Goal: Book appointment/travel/reservation

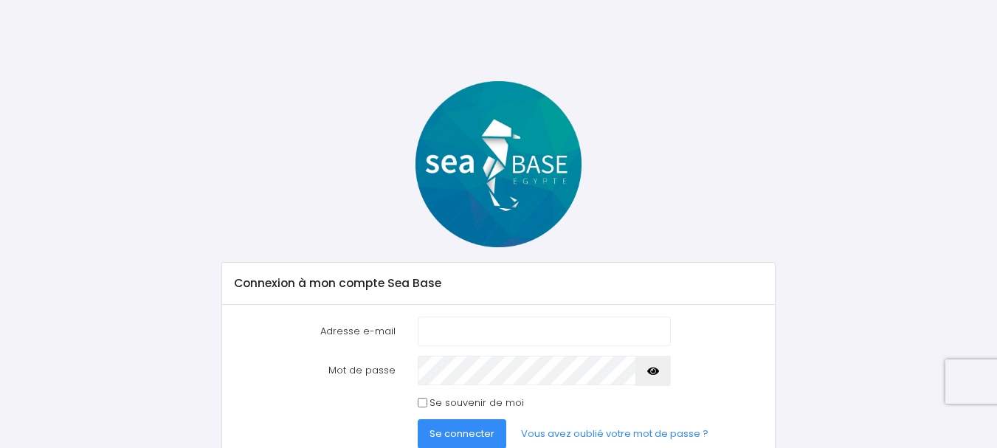
scroll to position [66, 0]
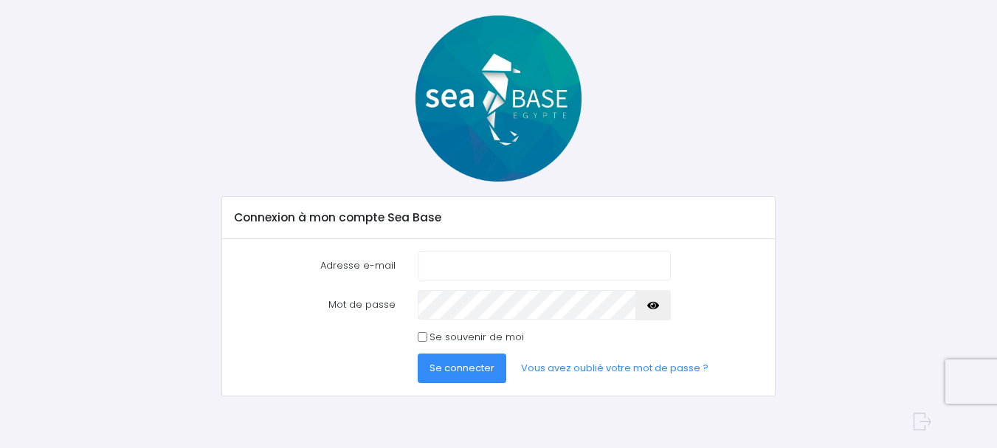
click at [468, 263] on input "Adresse e-mail" at bounding box center [544, 266] width 253 height 30
type input "[EMAIL_ADDRESS][DOMAIN_NAME]"
click at [463, 339] on label "Se souvenir de moi" at bounding box center [476, 337] width 94 height 15
click at [427, 339] on input "Se souvenir de moi" at bounding box center [423, 337] width 10 height 10
checkbox input "true"
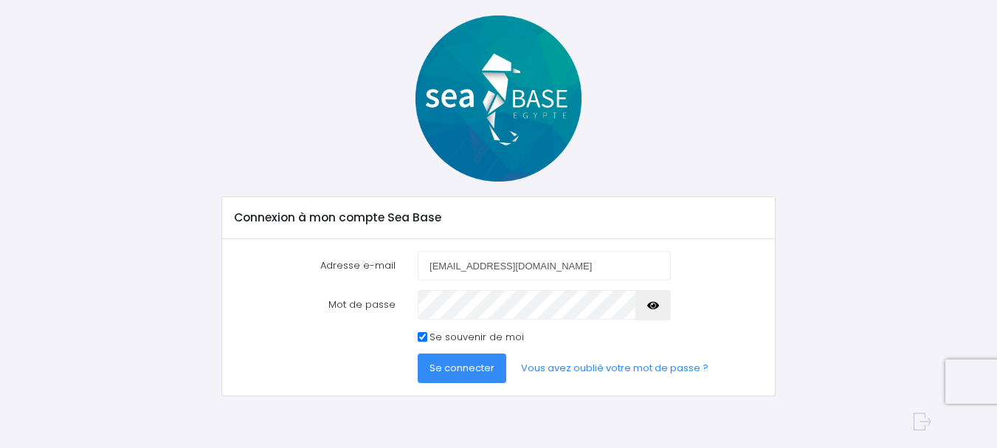
click at [468, 373] on span "Se connecter" at bounding box center [461, 368] width 65 height 14
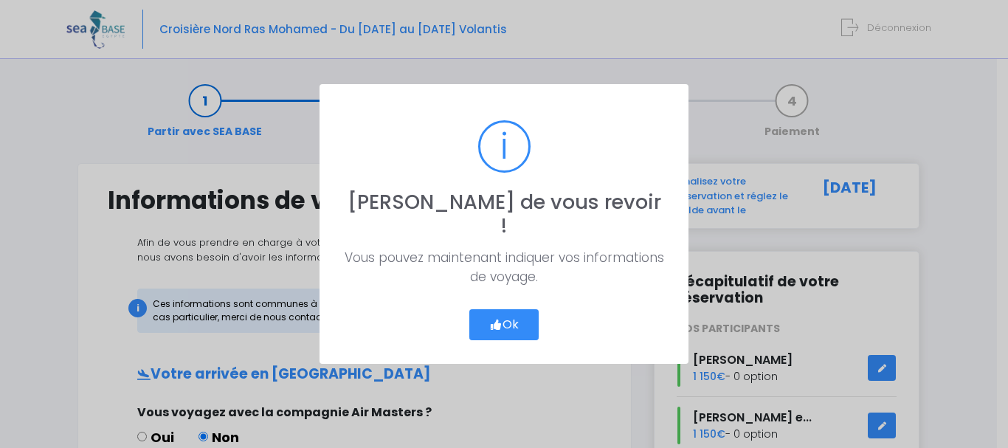
click at [509, 309] on button "Ok" at bounding box center [503, 324] width 69 height 31
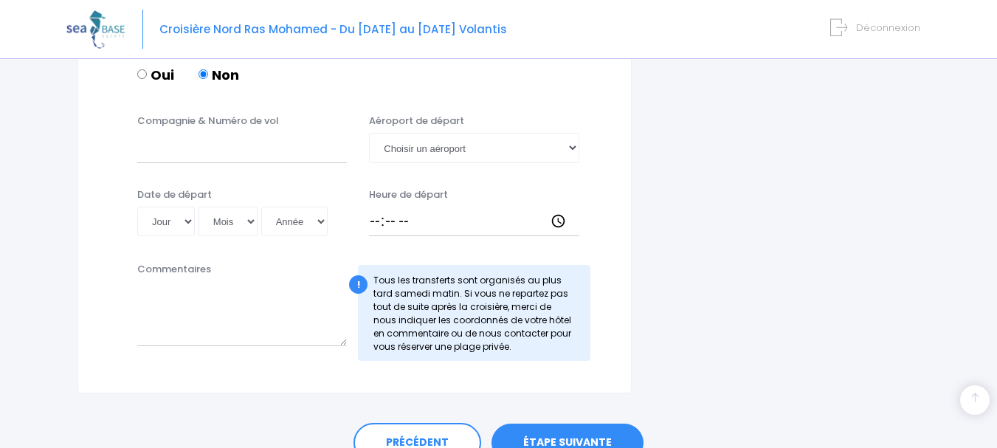
scroll to position [848, 0]
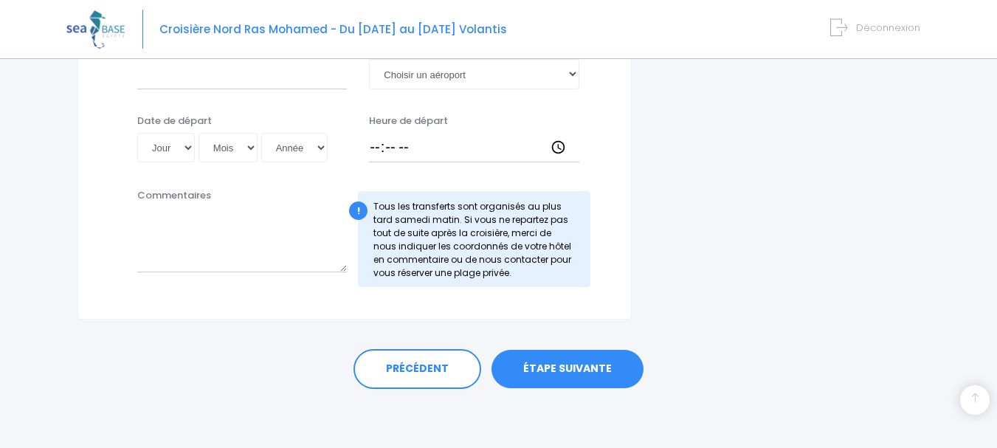
click at [579, 367] on link "ÉTAPE SUIVANTE" at bounding box center [567, 369] width 152 height 38
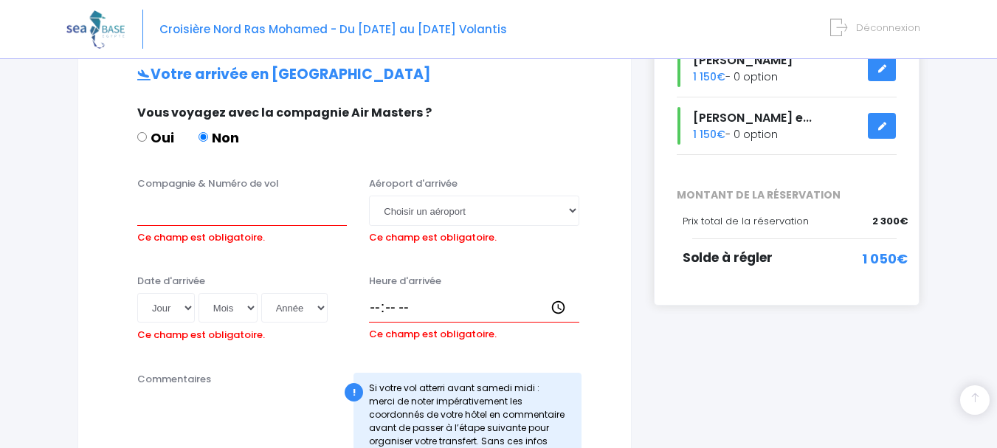
scroll to position [274, 0]
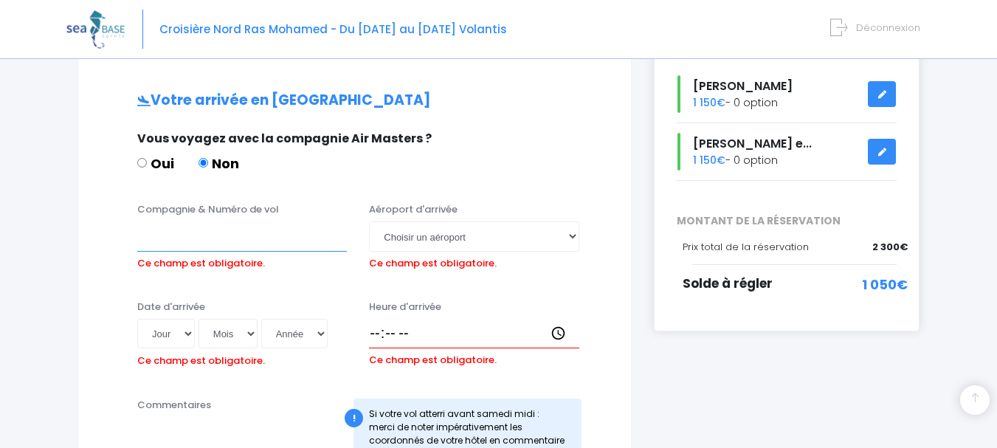
click at [156, 240] on input "Compagnie & Numéro de vol" at bounding box center [242, 236] width 210 height 30
click at [145, 232] on input "Compagnie & Numéro de vol" at bounding box center [242, 236] width 210 height 30
type input "EASYJET"
click at [544, 237] on select "Choisir un aéroport Hurghada Marsa Alam" at bounding box center [474, 236] width 210 height 30
select select "Hurghada"
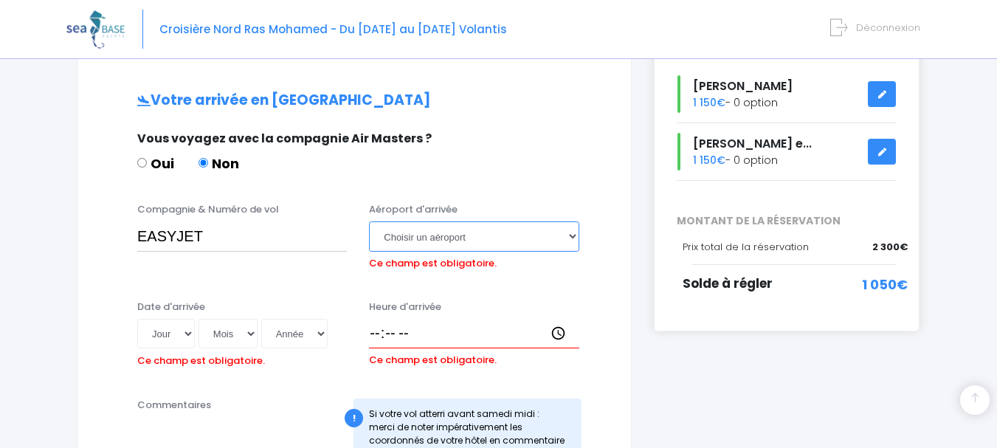
click at [369, 221] on select "Choisir un aéroport Hurghada Marsa Alam" at bounding box center [474, 236] width 210 height 30
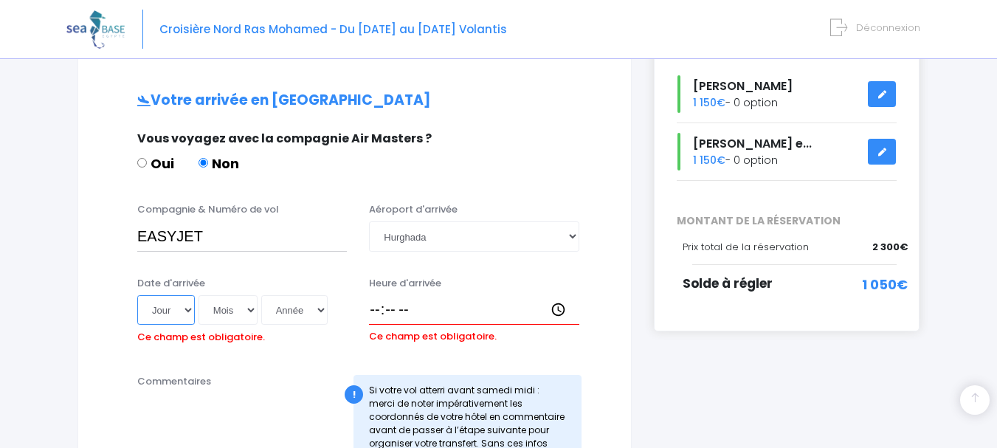
click at [186, 305] on select "Jour 01 02 03 04 05 06 07 08 09 10 11 12 13 14 15 16 17 18 19 20 21 22 23 24 25…" at bounding box center [166, 310] width 58 height 30
select select "25"
click at [137, 295] on select "Jour 01 02 03 04 05 06 07 08 09 10 11 12 13 14 15 16 17 18 19 20 21 22 23 24 25…" at bounding box center [166, 310] width 58 height 30
click at [251, 306] on select "Mois 01 02 03 04 05 06 07 08 09 10 11 12" at bounding box center [227, 310] width 59 height 30
select select "10"
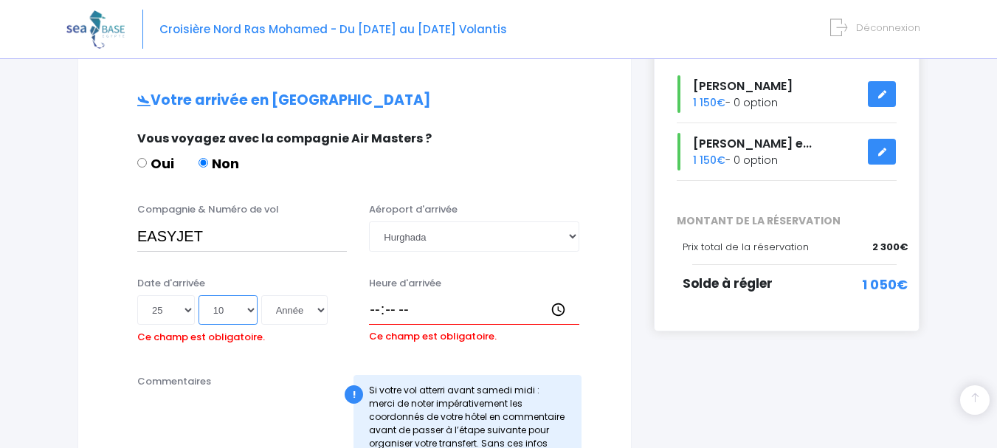
click at [198, 295] on select "Mois 01 02 03 04 05 06 07 08 09 10 11 12" at bounding box center [227, 310] width 59 height 30
click at [324, 311] on select "Année 2045 2044 2043 2042 2041 2040 2039 2038 2037 2036 2035 2034 2033 2032 203…" at bounding box center [294, 310] width 66 height 30
select select "2025"
click at [261, 295] on select "Année 2045 2044 2043 2042 2041 2040 2039 2038 2037 2036 2035 2034 2033 2032 203…" at bounding box center [294, 310] width 66 height 30
type input "2025-10-25"
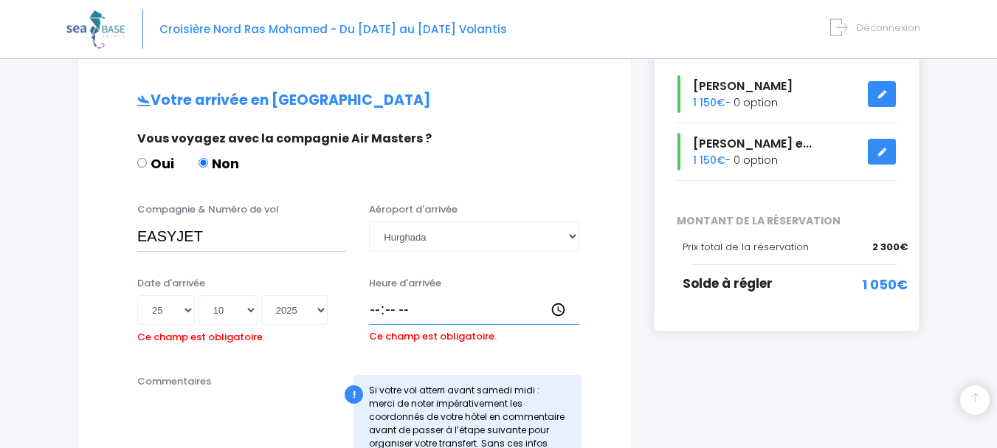
click at [465, 314] on input "Heure d'arrivée" at bounding box center [474, 310] width 210 height 30
type input "18:00"
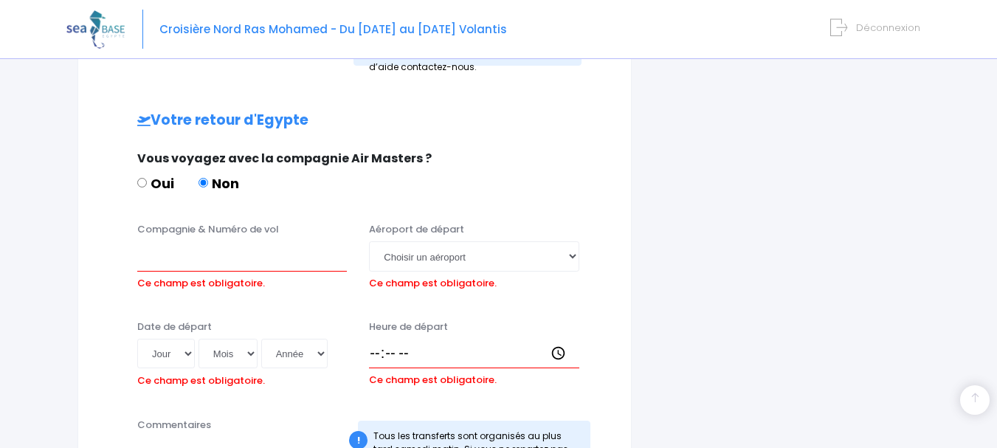
scroll to position [716, 0]
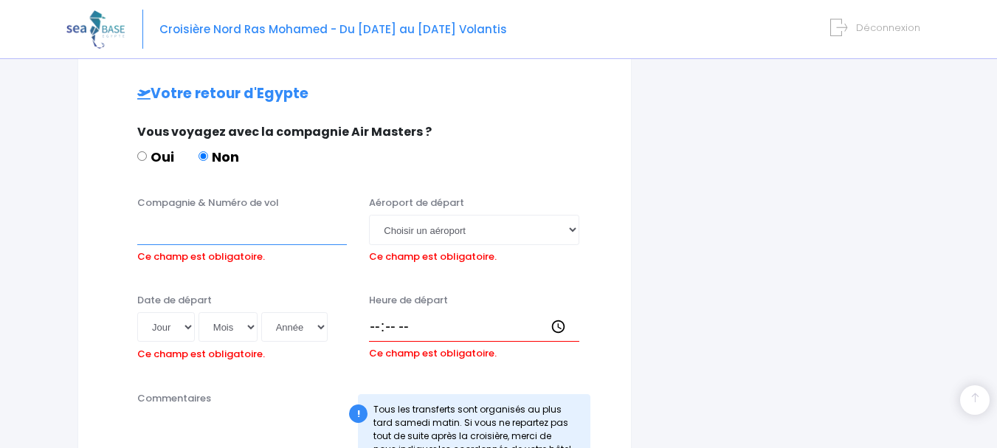
click at [179, 220] on input "Compagnie & Numéro de vol" at bounding box center [242, 230] width 210 height 30
type input "EASYJET"
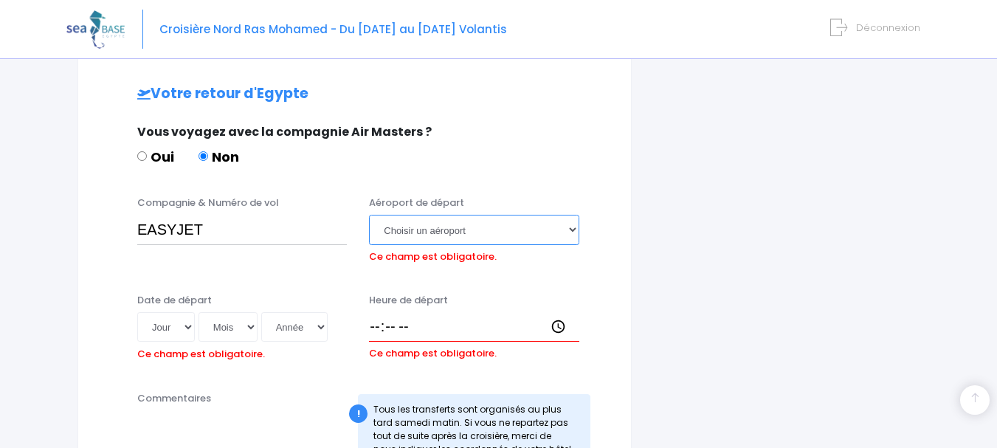
click at [413, 226] on select "Choisir un aéroport Hurghada Marsa Alam" at bounding box center [474, 230] width 210 height 30
select select "Hurghada"
click at [369, 215] on select "Choisir un aéroport Hurghada Marsa Alam" at bounding box center [474, 230] width 210 height 30
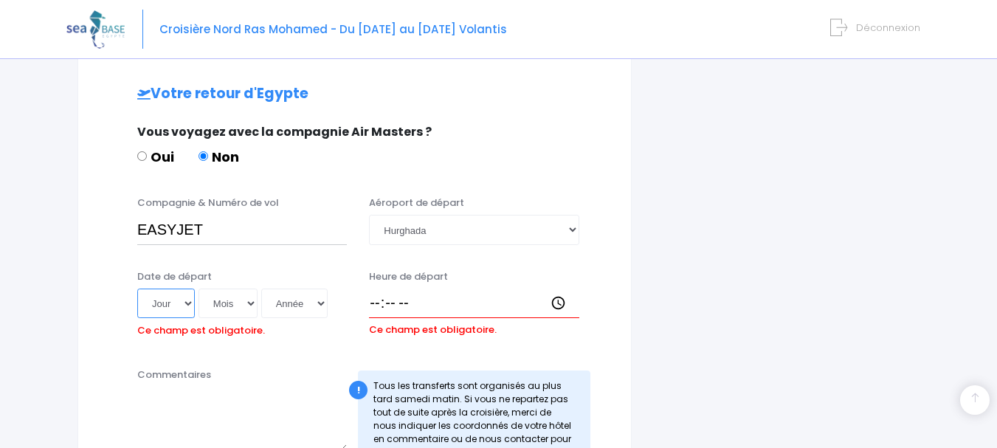
click at [187, 305] on select "Jour 01 02 03 04 05 06 07 08 09 10 11 12 13 14 15 16 17 18 19 20 21 22 23 24 25…" at bounding box center [166, 303] width 58 height 30
select select "01"
click at [137, 288] on select "Jour 01 02 03 04 05 06 07 08 09 10 11 12 13 14 15 16 17 18 19 20 21 22 23 24 25…" at bounding box center [166, 303] width 58 height 30
click at [251, 302] on select "Mois 01 02 03 04 05 06 07 08 09 10 11 12" at bounding box center [227, 303] width 59 height 30
select select "11"
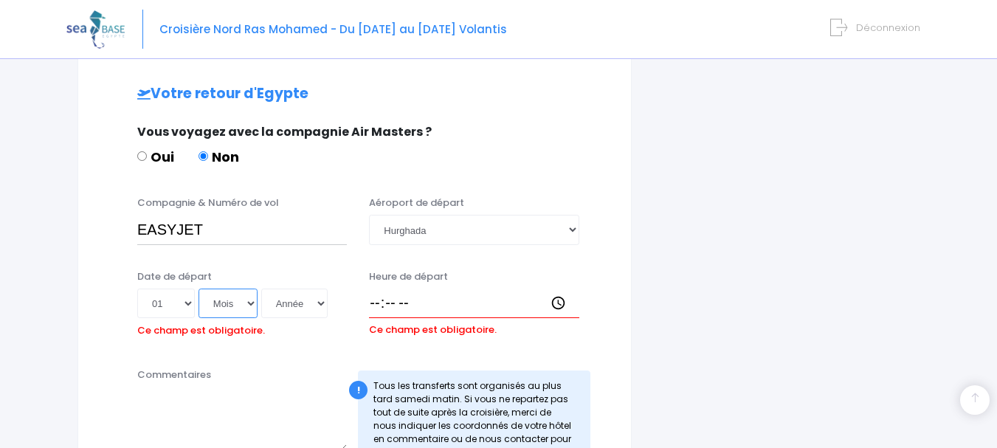
click at [198, 288] on select "Mois 01 02 03 04 05 06 07 08 09 10 11 12" at bounding box center [227, 303] width 59 height 30
click at [326, 302] on select "Année 2045 2044 2043 2042 2041 2040 2039 2038 2037 2036 2035 2034 2033 2032 203…" at bounding box center [294, 303] width 66 height 30
select select "2025"
click at [261, 288] on select "Année 2045 2044 2043 2042 2041 2040 2039 2038 2037 2036 2035 2034 2033 2032 203…" at bounding box center [294, 303] width 66 height 30
type input "2025-11-01"
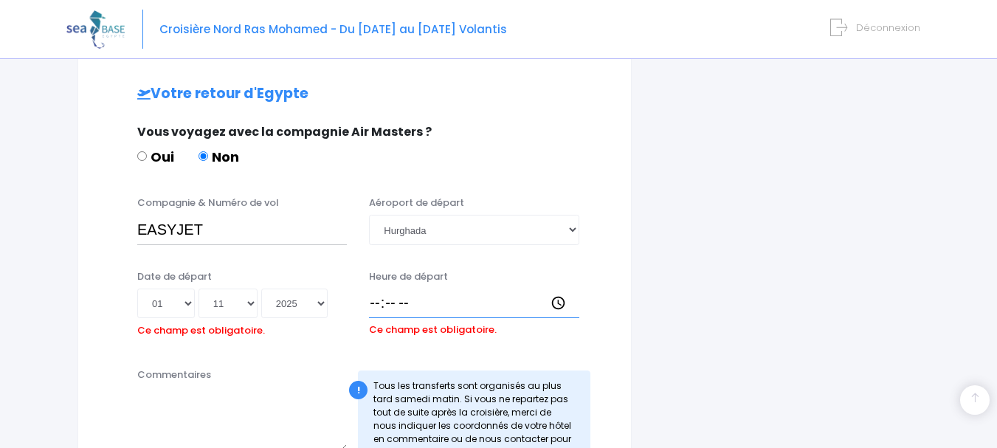
click at [429, 308] on input "Heure de départ" at bounding box center [474, 303] width 210 height 30
type input "17:00"
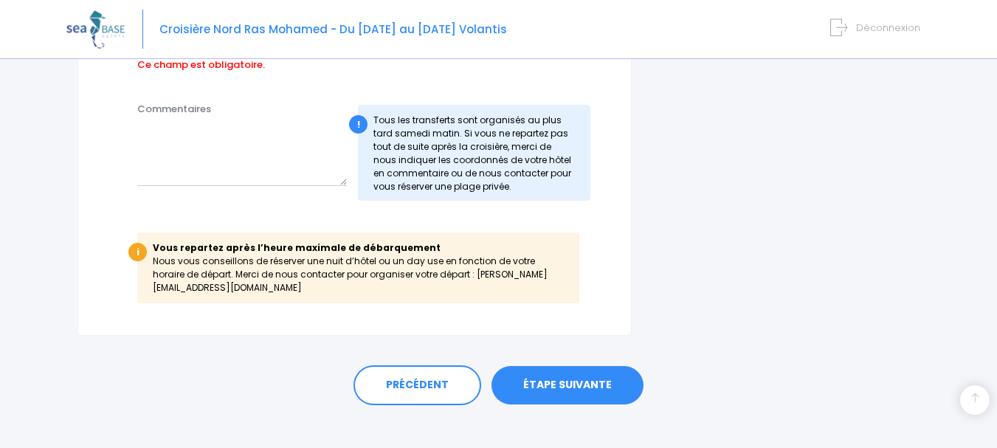
scroll to position [985, 0]
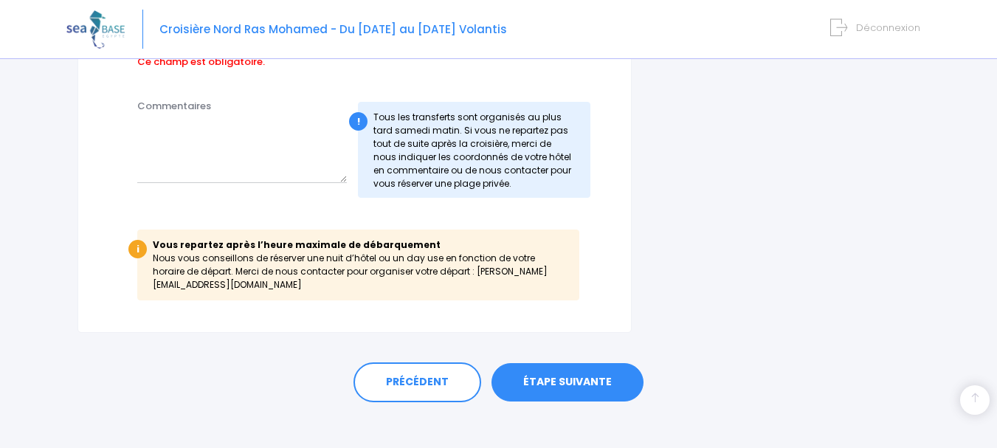
click at [548, 372] on link "ÉTAPE SUIVANTE" at bounding box center [567, 382] width 152 height 38
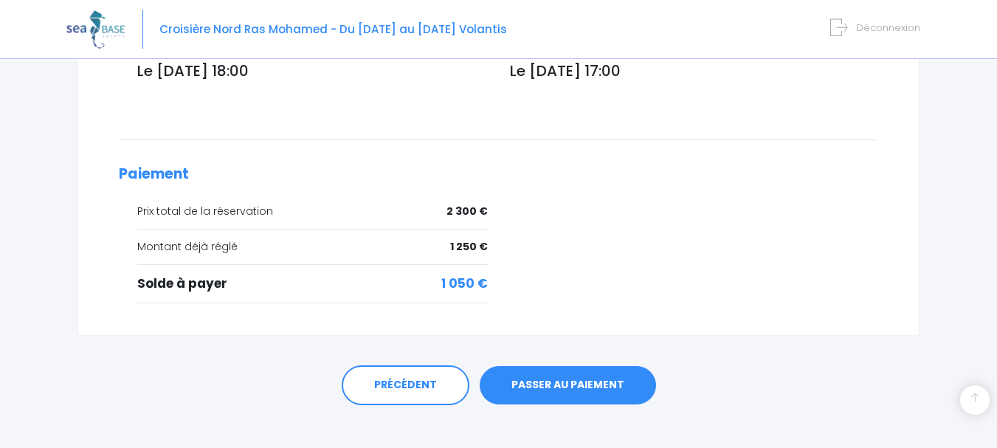
scroll to position [636, 0]
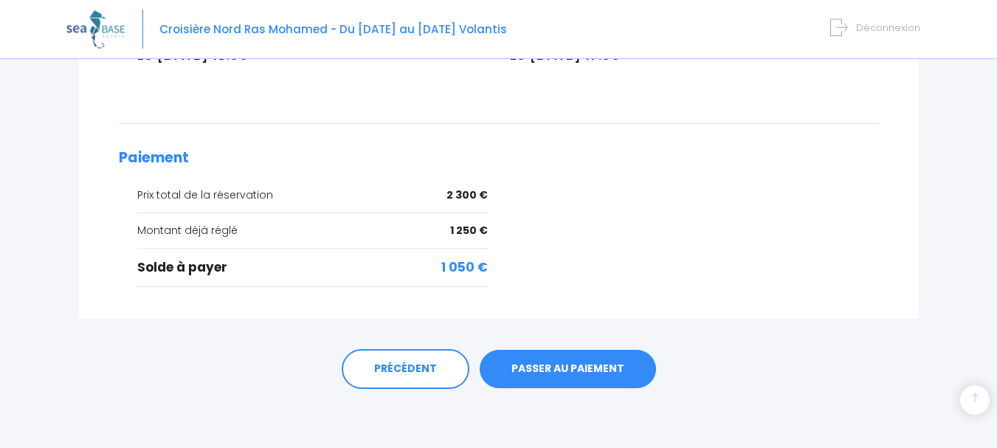
click at [573, 366] on link "PASSER AU PAIEMENT" at bounding box center [568, 369] width 176 height 38
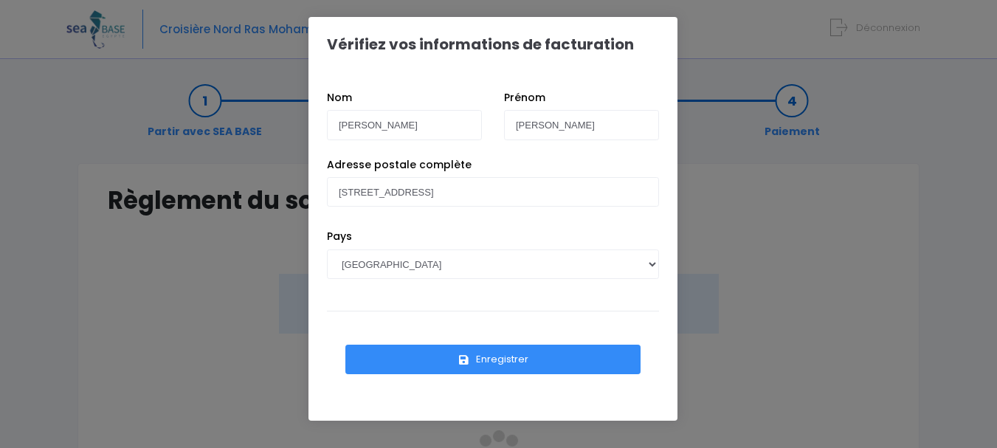
click at [517, 361] on button "Enregistrer" at bounding box center [492, 360] width 295 height 30
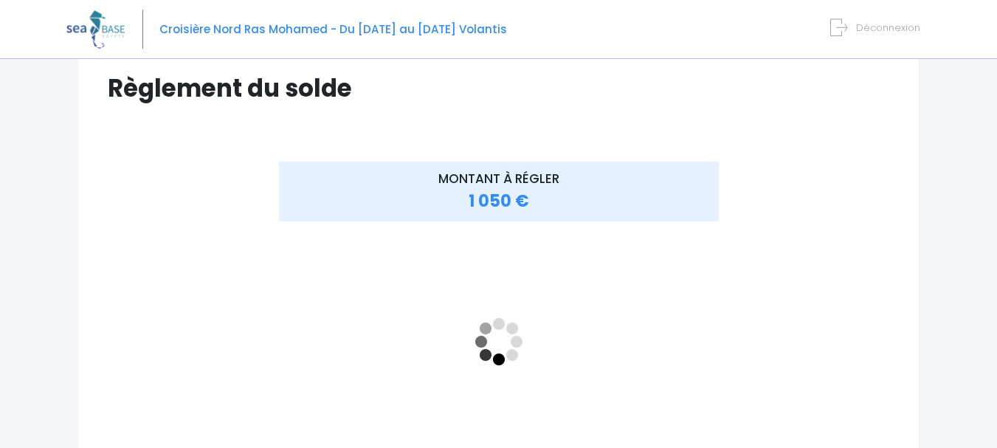
scroll to position [148, 0]
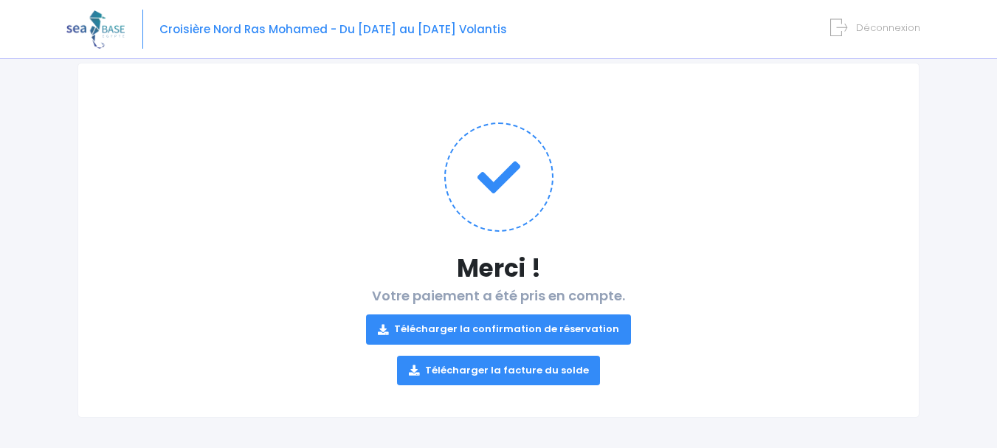
scroll to position [107, 0]
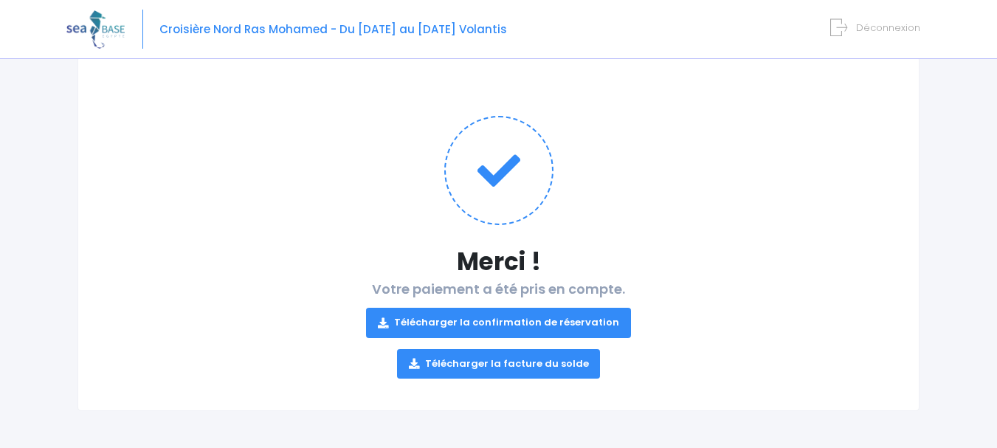
click at [586, 320] on link "Télécharger la confirmation de réservation" at bounding box center [498, 323] width 265 height 30
click at [569, 361] on link "Télécharger la facture du solde" at bounding box center [499, 364] width 204 height 30
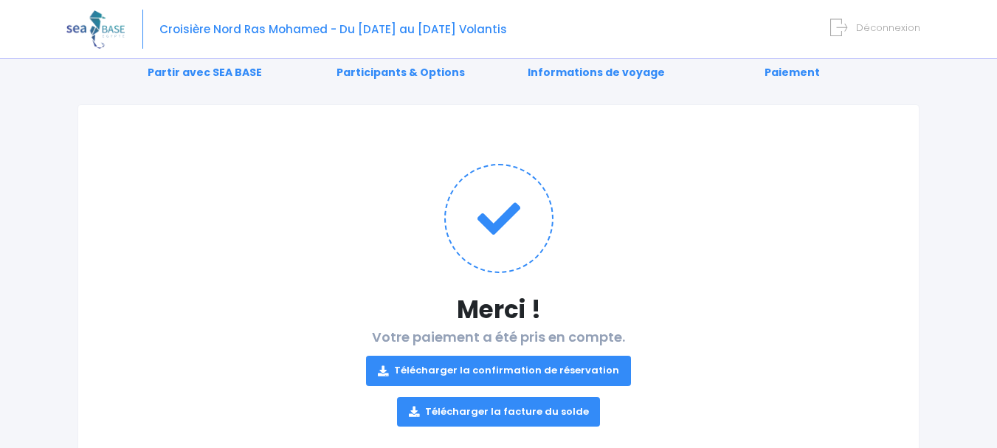
scroll to position [0, 0]
